Goal: Task Accomplishment & Management: Manage account settings

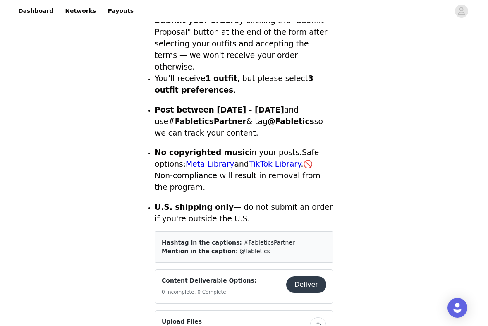
scroll to position [266, 0]
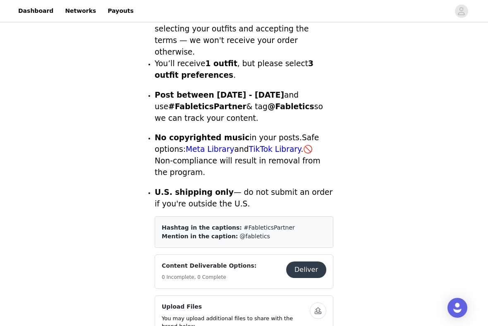
click at [309, 261] on button "Deliver" at bounding box center [306, 269] width 40 height 17
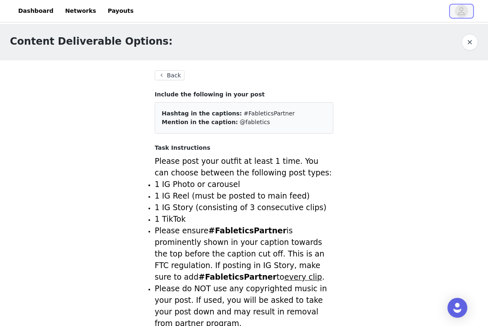
click at [463, 12] on icon "avatar" at bounding box center [461, 11] width 7 height 8
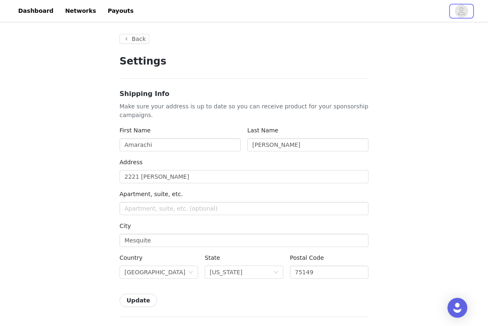
type input "+1 (United States)"
click at [76, 10] on link "Networks" at bounding box center [80, 11] width 41 height 19
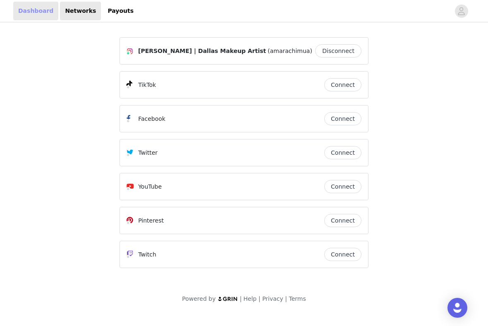
click at [30, 11] on link "Dashboard" at bounding box center [35, 11] width 45 height 19
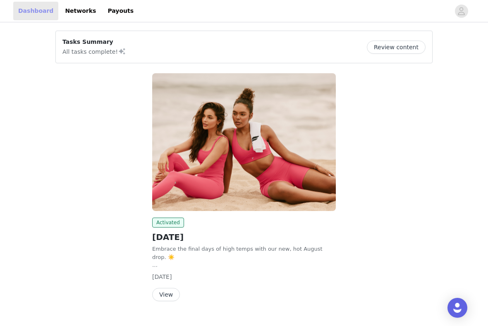
scroll to position [17, 0]
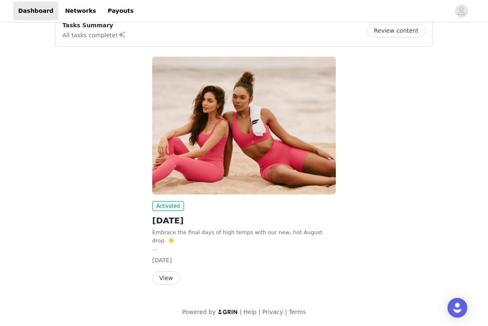
click at [415, 31] on button "Review content" at bounding box center [396, 30] width 59 height 13
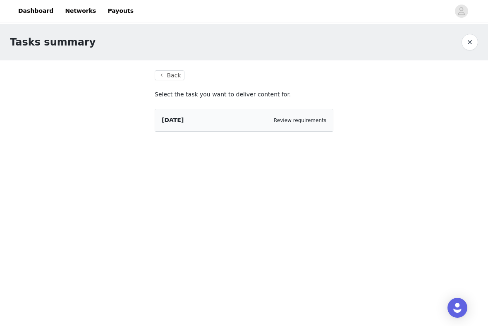
click at [231, 117] on div "AUGUST 2025 Review requirements" at bounding box center [244, 120] width 165 height 9
click at [178, 121] on span "[DATE]" at bounding box center [173, 120] width 22 height 7
